Goal: Obtain resource: Obtain resource

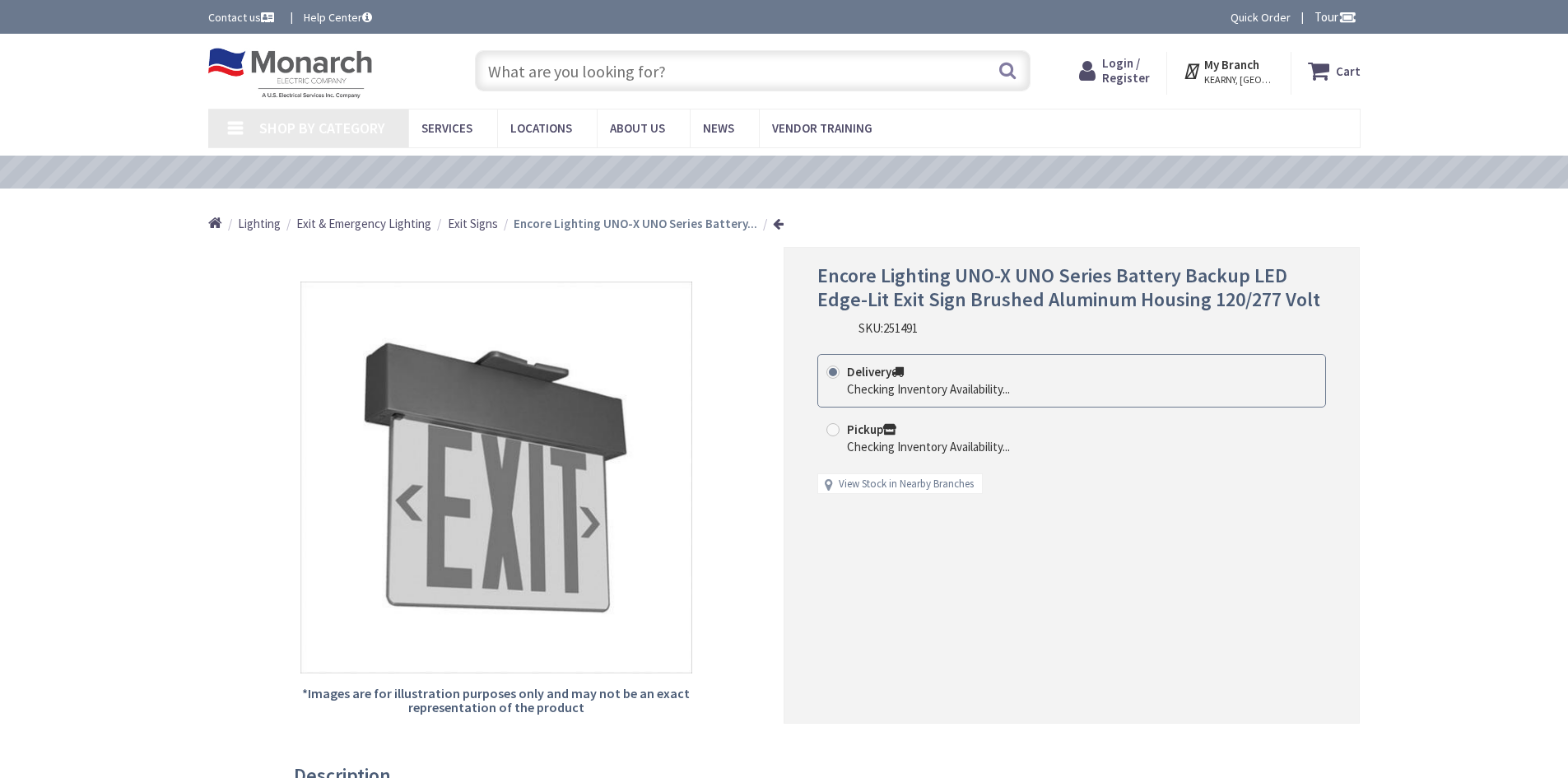
type input "[PERSON_NAME][GEOGRAPHIC_DATA][PERSON_NAME][STREET_ADDRESS][US_STATE][GEOGRAPHI…"
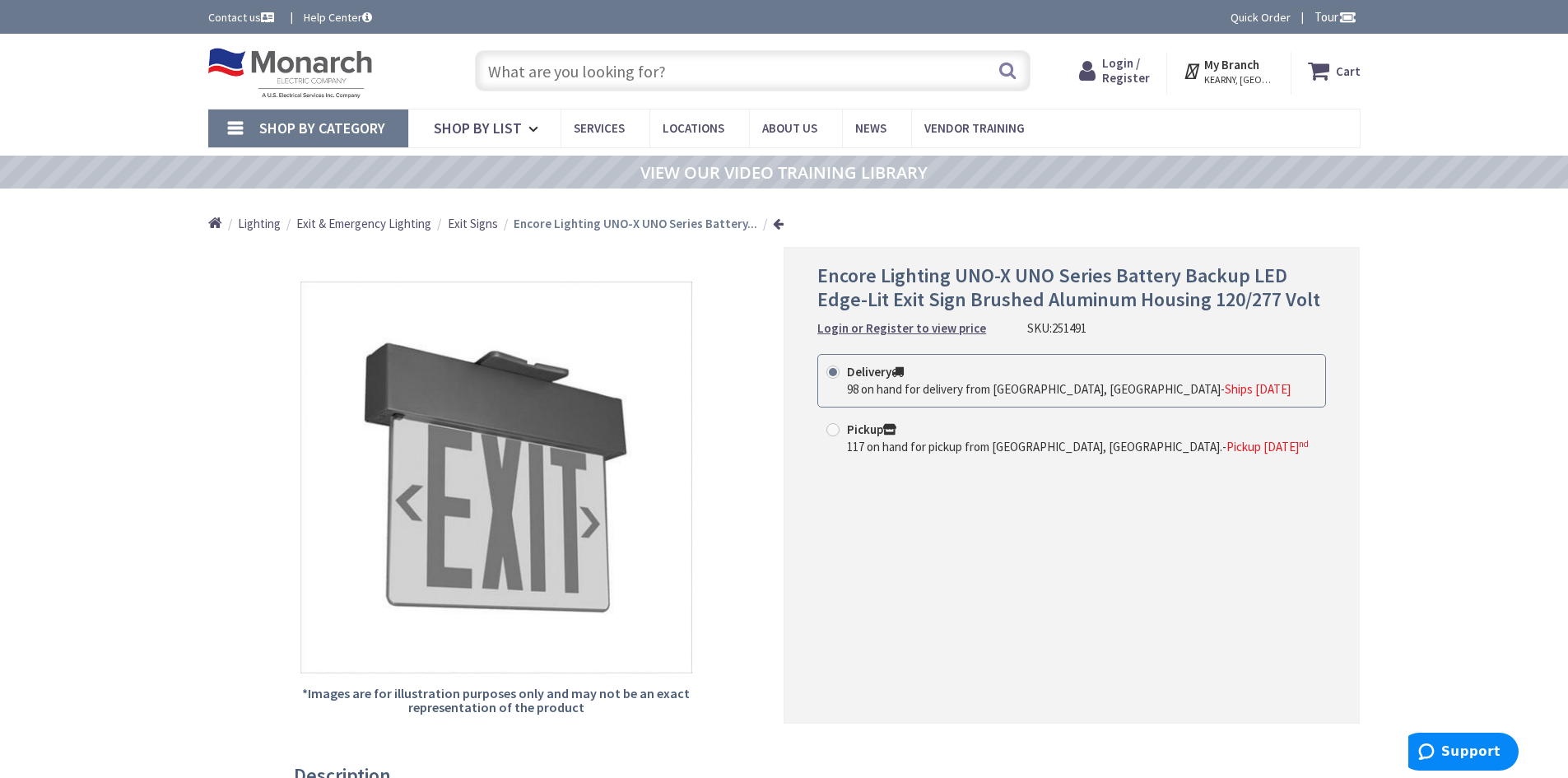
click at [985, 283] on span "Encore Lighting UNO-X UNO Series Battery Backup LED Edge-Lit Exit Sign Brushed …" at bounding box center [1069, 287] width 503 height 49
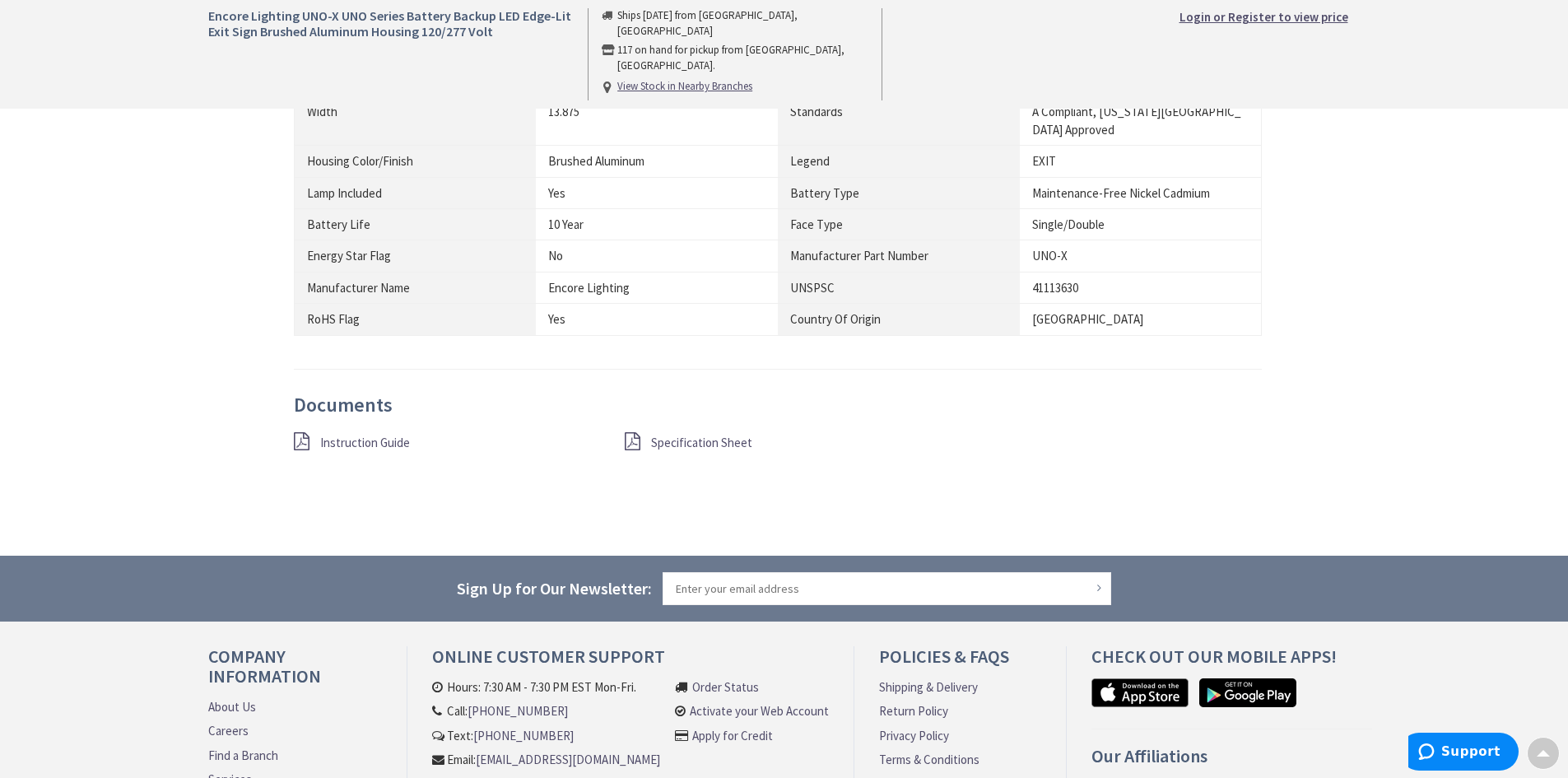
scroll to position [1153, 0]
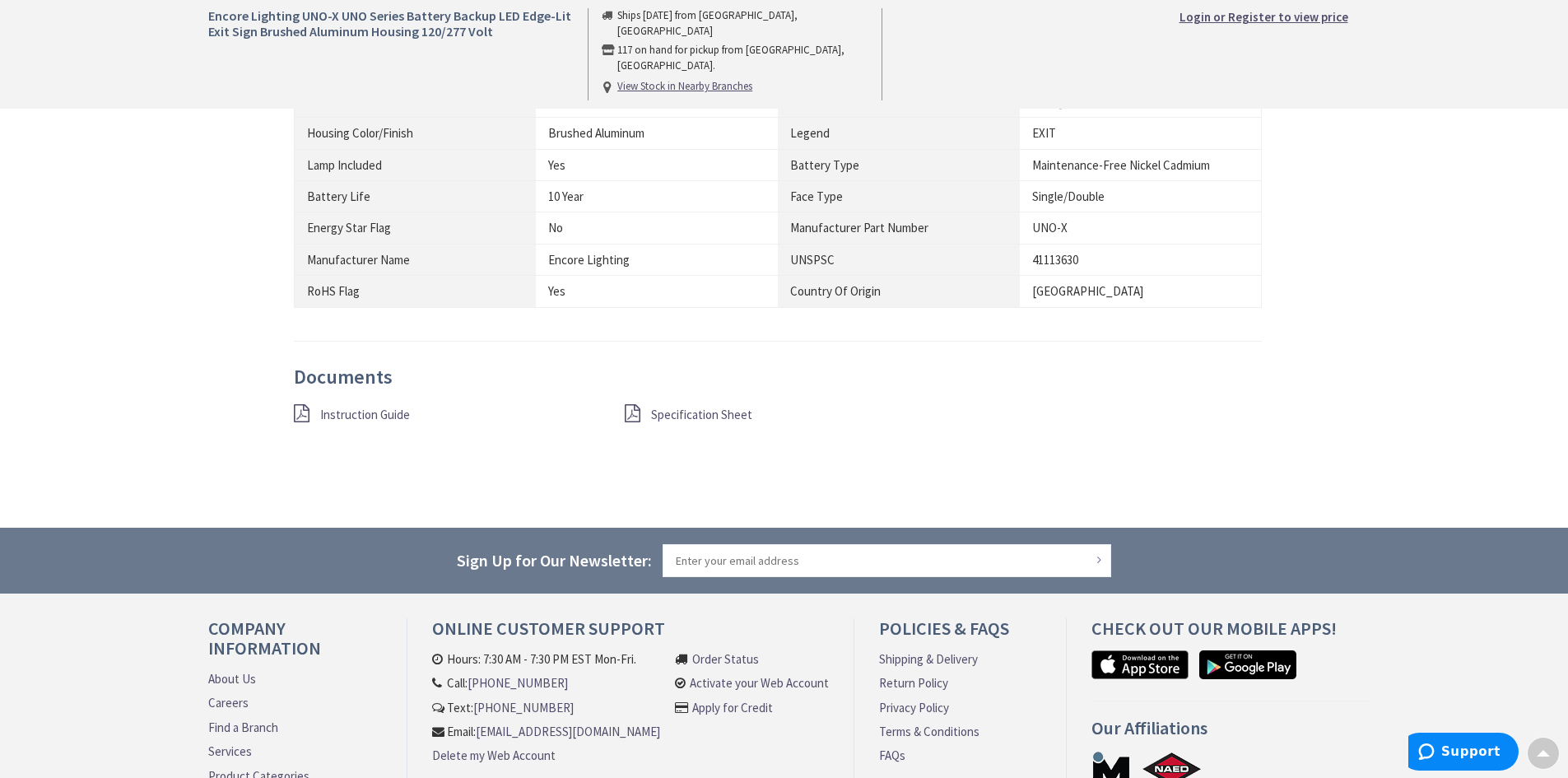
click at [691, 407] on span "Specification Sheet" at bounding box center [702, 414] width 102 height 16
